Goal: Information Seeking & Learning: Learn about a topic

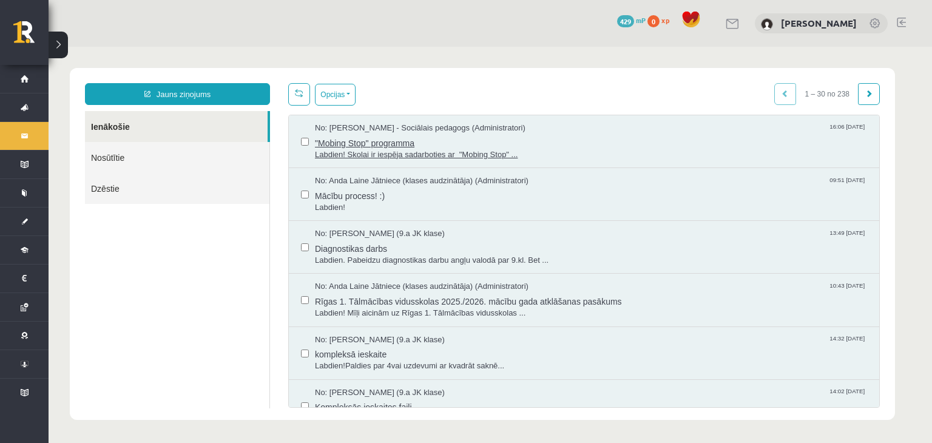
click at [354, 143] on span ""Mobing Stop" programma" at bounding box center [591, 141] width 552 height 15
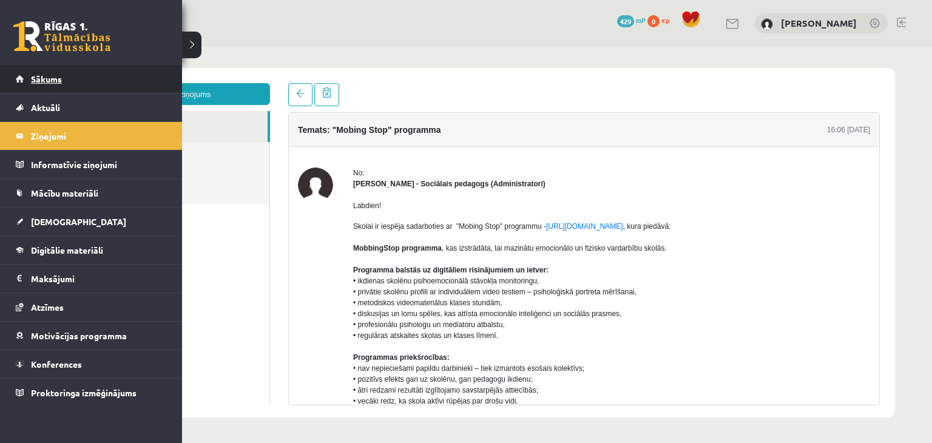
click at [44, 79] on span "Sākums" at bounding box center [46, 78] width 31 height 11
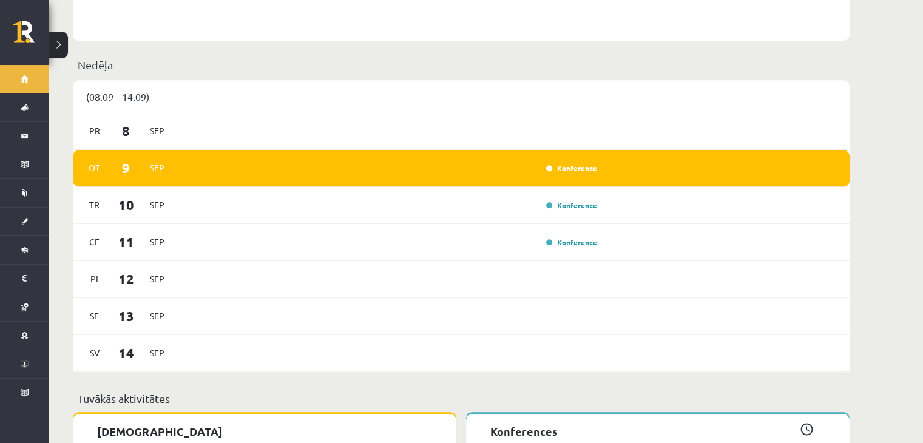
scroll to position [818, 0]
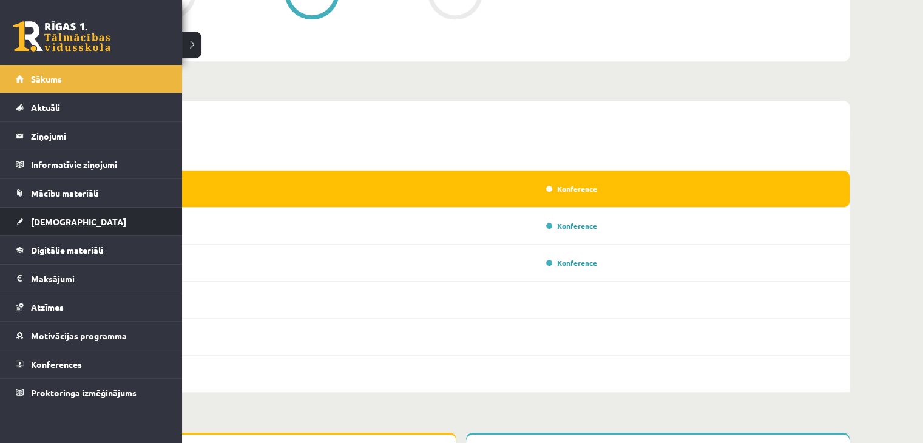
click at [46, 217] on span "[DEMOGRAPHIC_DATA]" at bounding box center [78, 221] width 95 height 11
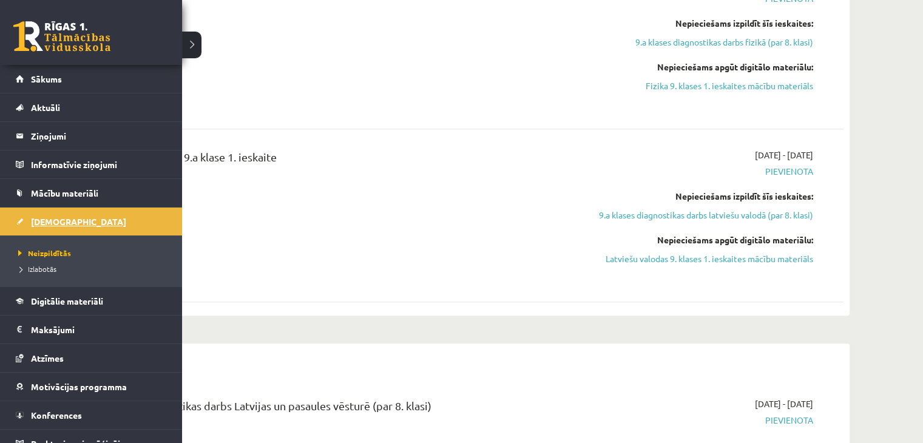
click at [46, 217] on span "[DEMOGRAPHIC_DATA]" at bounding box center [78, 221] width 95 height 11
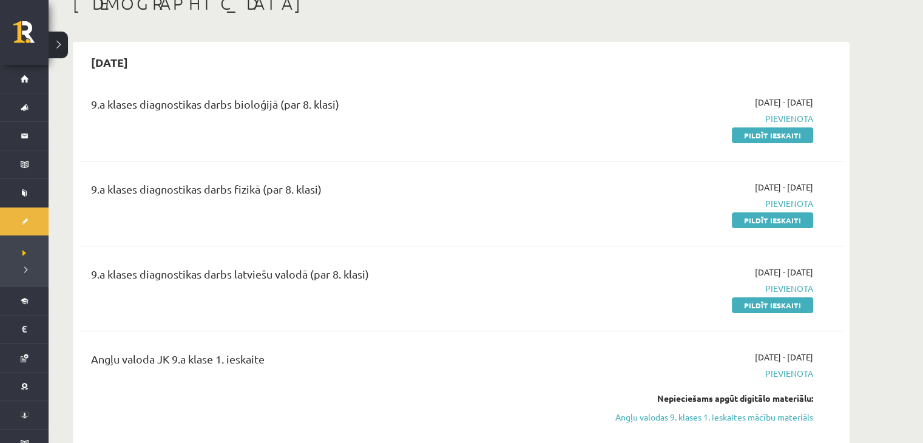
scroll to position [13, 0]
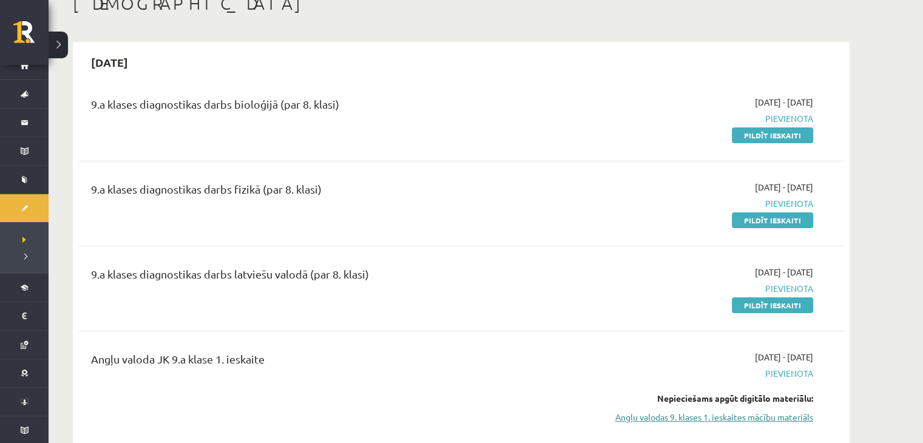
click at [722, 417] on link "Angļu valodas 9. klases 1. ieskaites mācību materiāls" at bounding box center [698, 417] width 229 height 13
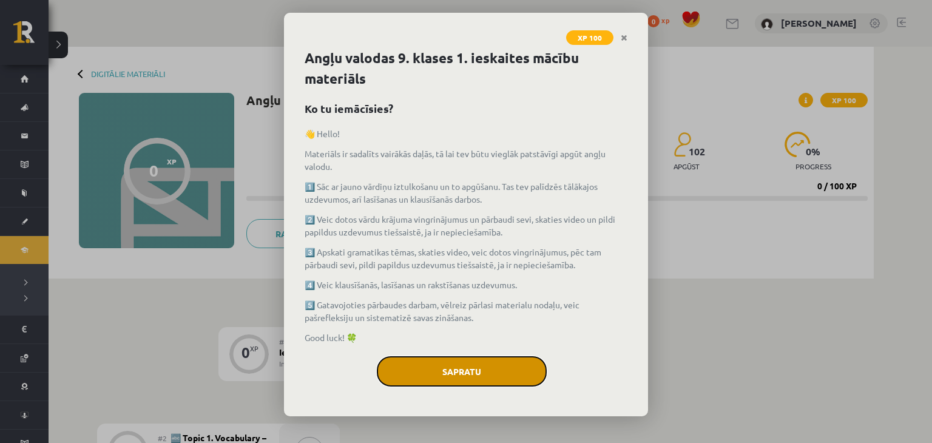
click at [460, 372] on button "Sapratu" at bounding box center [462, 371] width 170 height 30
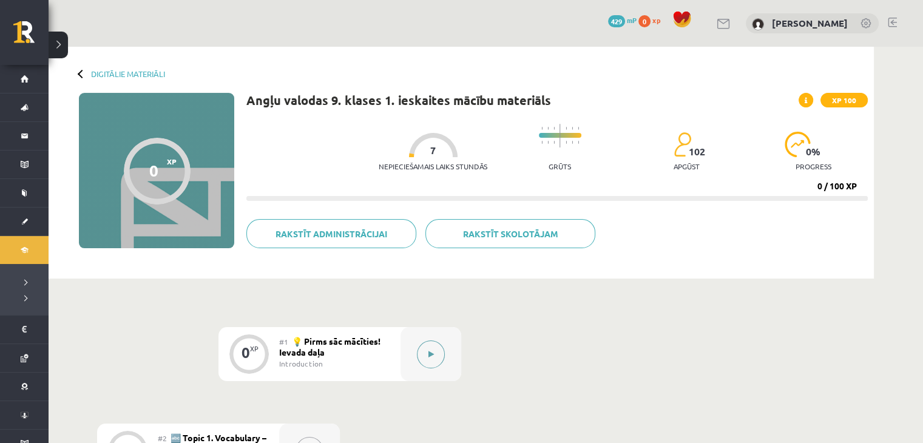
click at [428, 352] on icon at bounding box center [430, 354] width 5 height 7
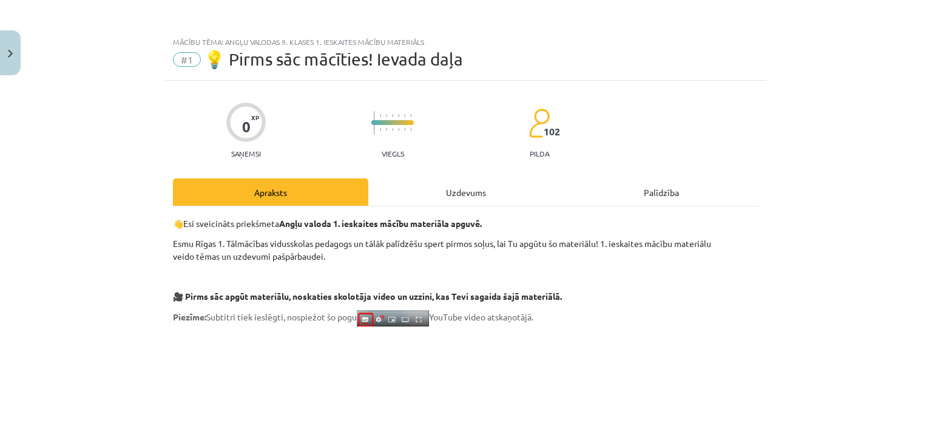
click at [447, 195] on div "Uzdevums" at bounding box center [465, 191] width 195 height 27
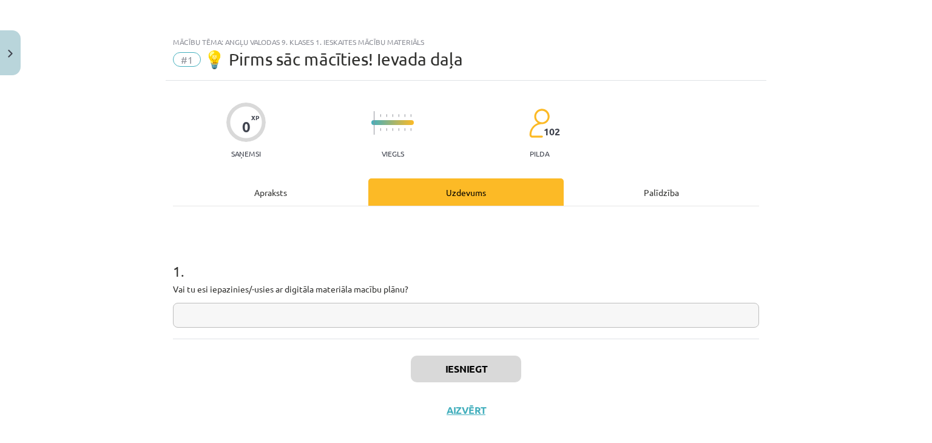
scroll to position [18, 0]
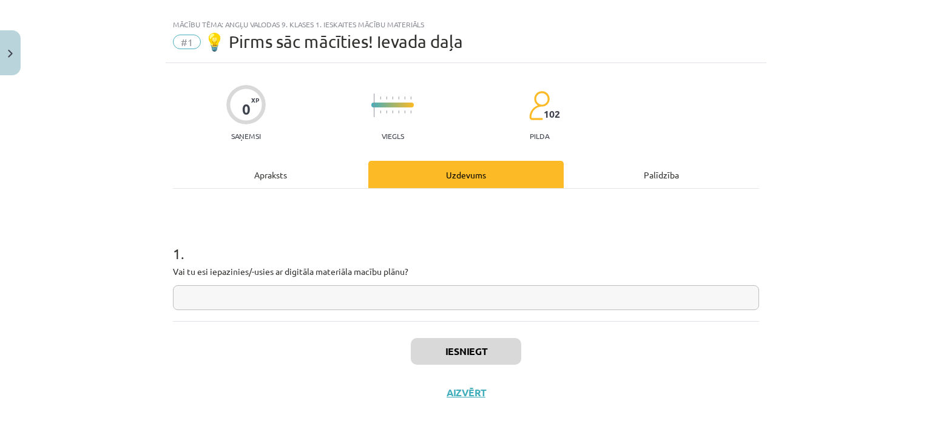
click at [314, 300] on input "text" at bounding box center [466, 297] width 586 height 25
type input "**"
click at [424, 347] on button "Iesniegt" at bounding box center [466, 351] width 110 height 27
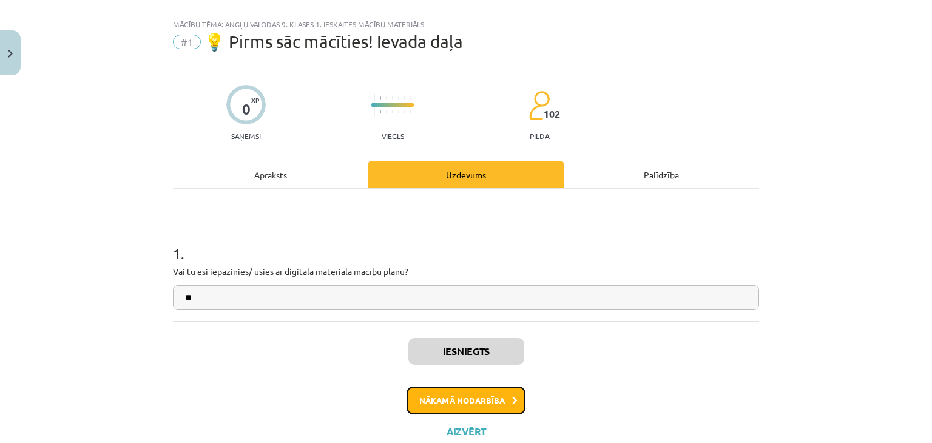
click at [502, 392] on button "Nākamā nodarbība" at bounding box center [465, 400] width 119 height 28
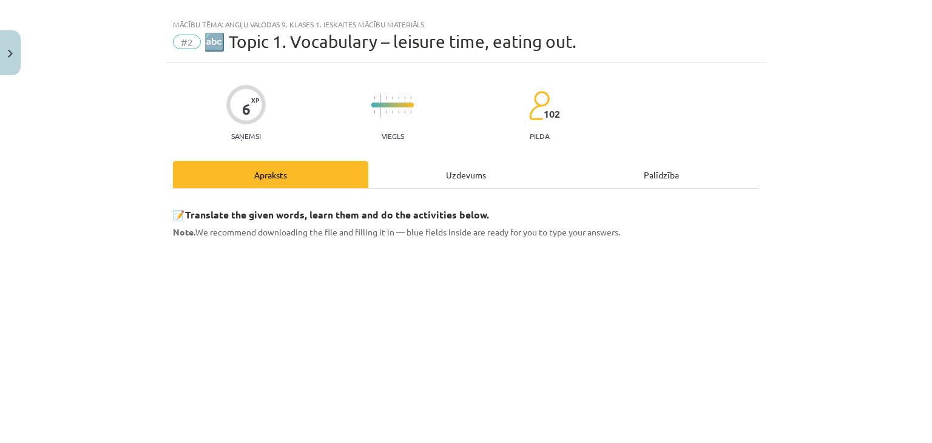
scroll to position [30, 0]
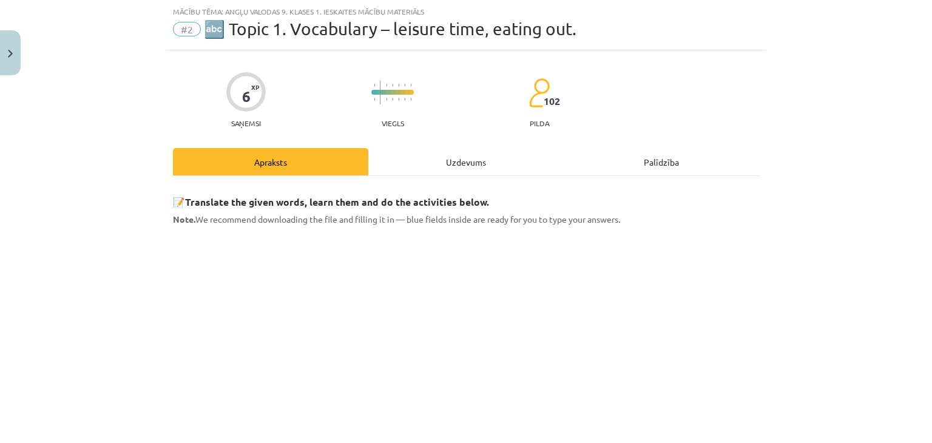
click at [460, 163] on div "Uzdevums" at bounding box center [465, 161] width 195 height 27
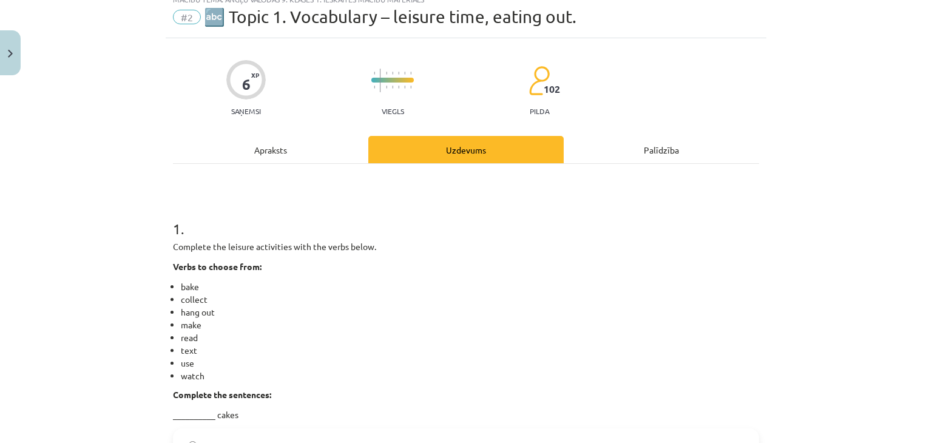
scroll to position [4, 0]
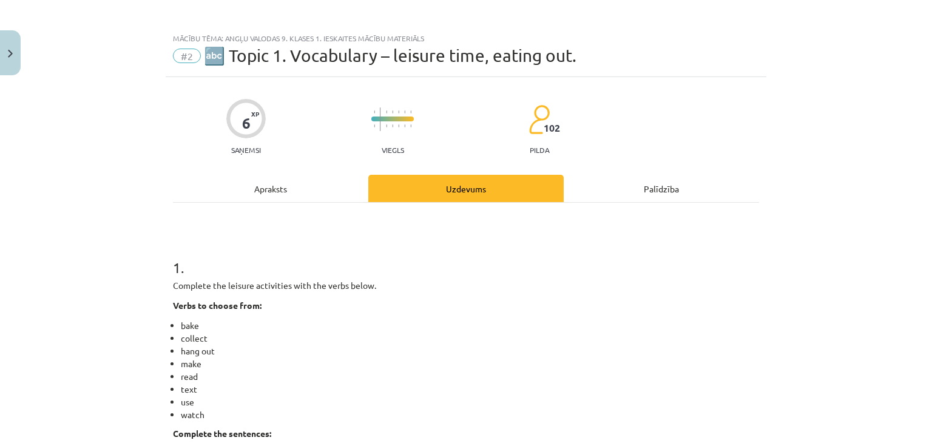
click at [263, 191] on div "Apraksts" at bounding box center [270, 188] width 195 height 27
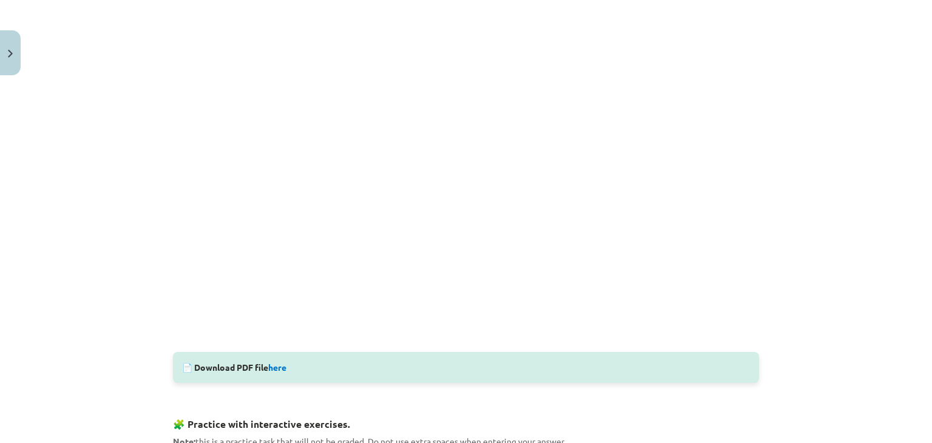
scroll to position [277, 0]
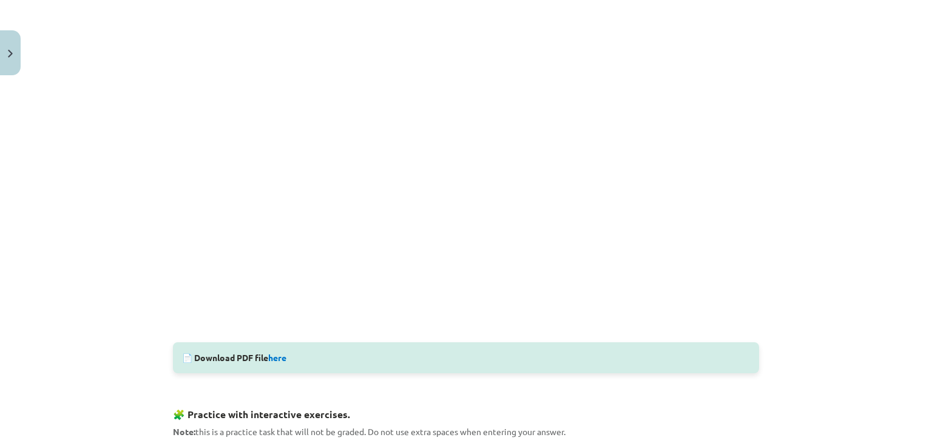
click at [750, 82] on p at bounding box center [466, 161] width 586 height 348
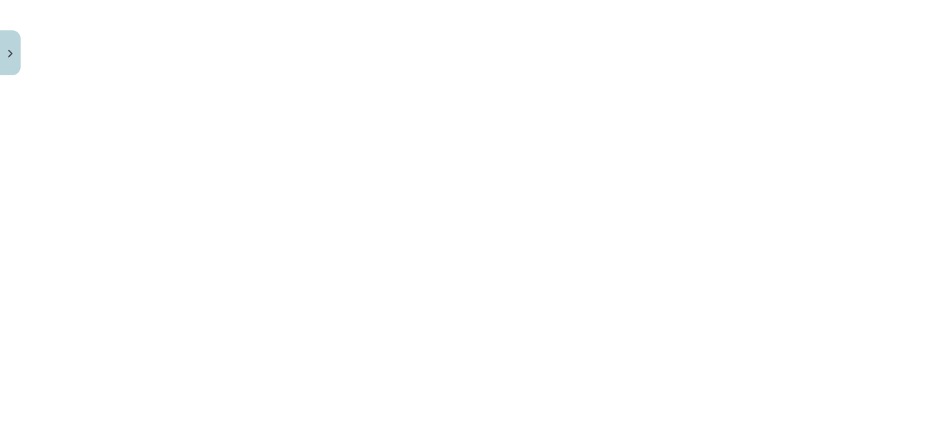
scroll to position [1111, 0]
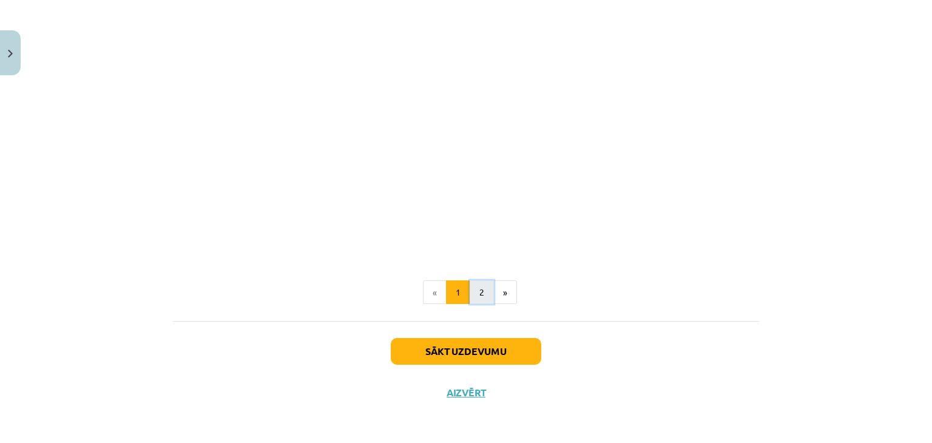
click at [480, 294] on button "2" at bounding box center [481, 292] width 24 height 24
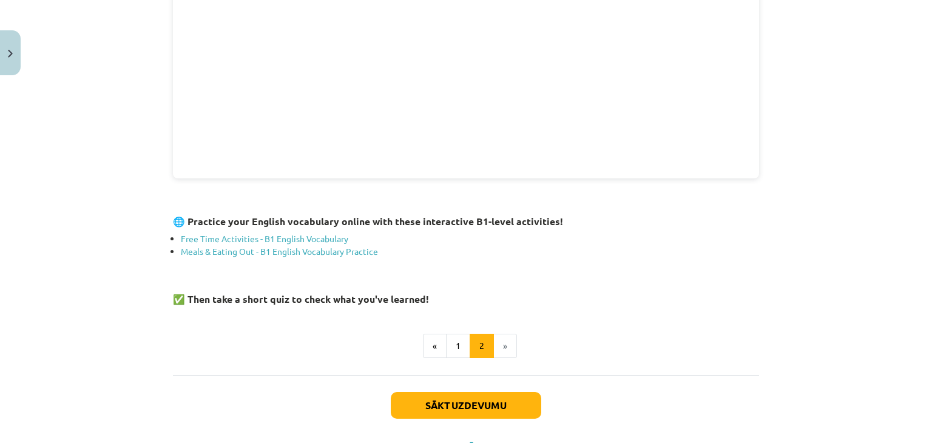
scroll to position [456, 0]
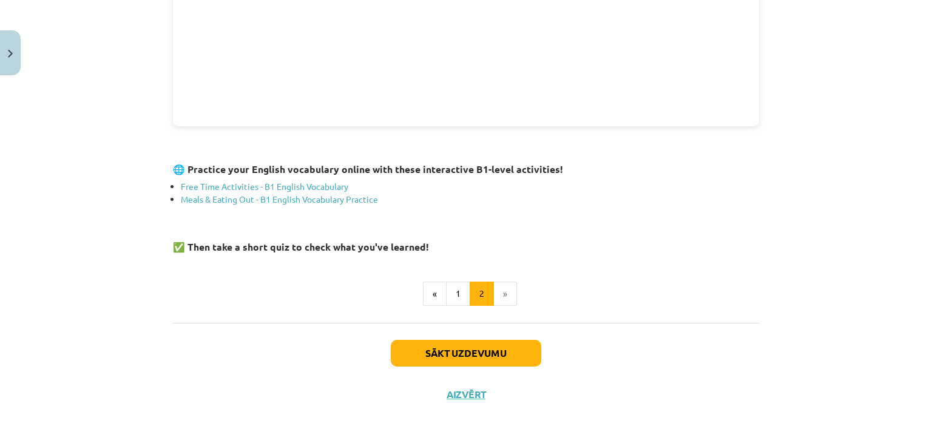
click at [460, 304] on div "🎥 Watch these TWO short videos to learn useful English vocabulary about free ti…" at bounding box center [466, 36] width 586 height 573
click at [449, 291] on button "1" at bounding box center [458, 293] width 24 height 24
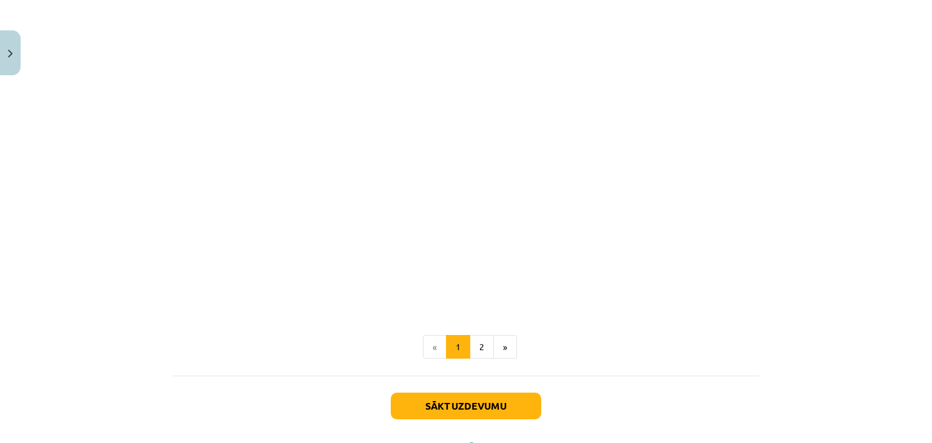
scroll to position [1111, 0]
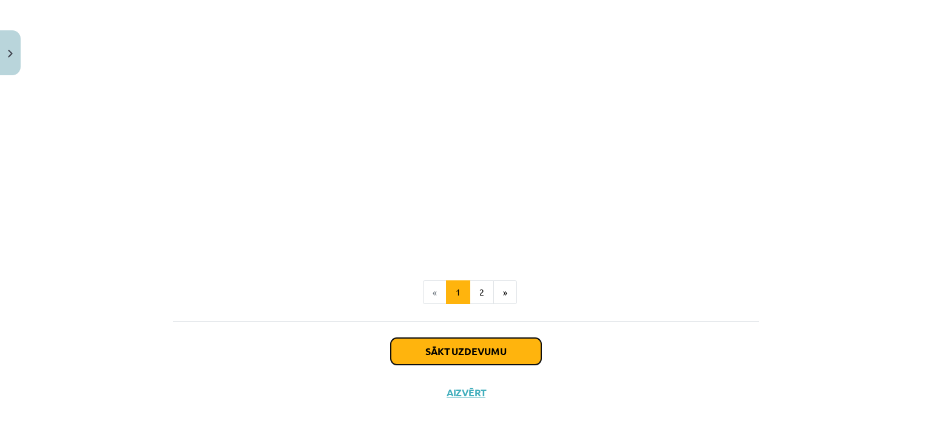
click at [476, 358] on button "Sākt uzdevumu" at bounding box center [466, 351] width 150 height 27
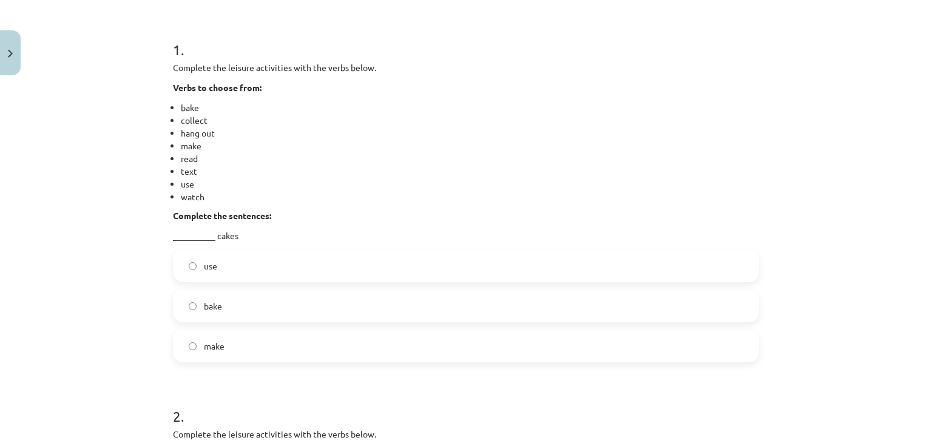
scroll to position [218, 0]
